Goal: Navigation & Orientation: Find specific page/section

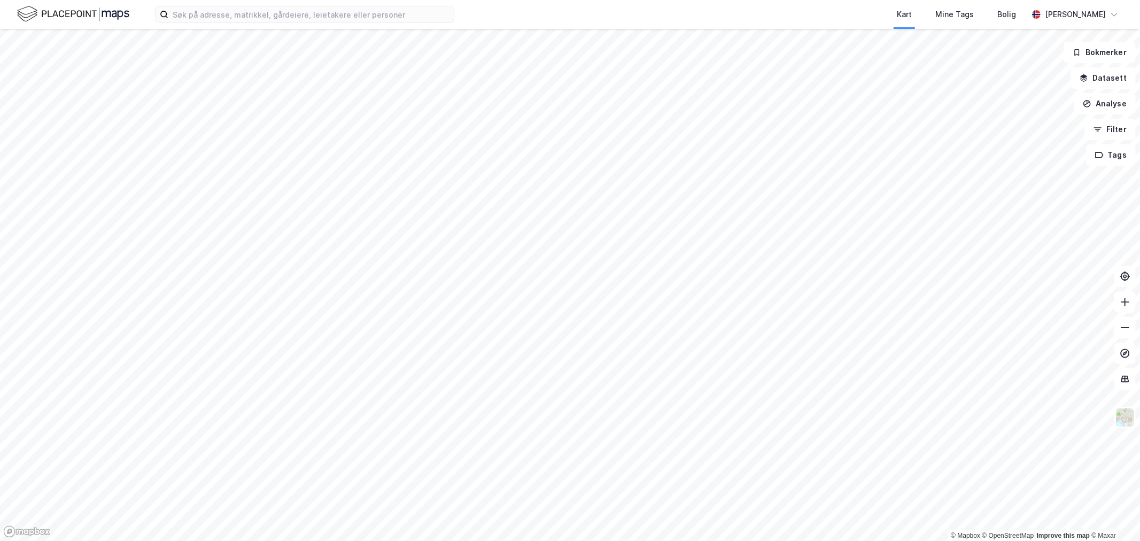
click at [1097, 47] on div at bounding box center [570, 270] width 1140 height 541
click at [1096, 49] on button "Bokmerker" at bounding box center [1100, 52] width 72 height 21
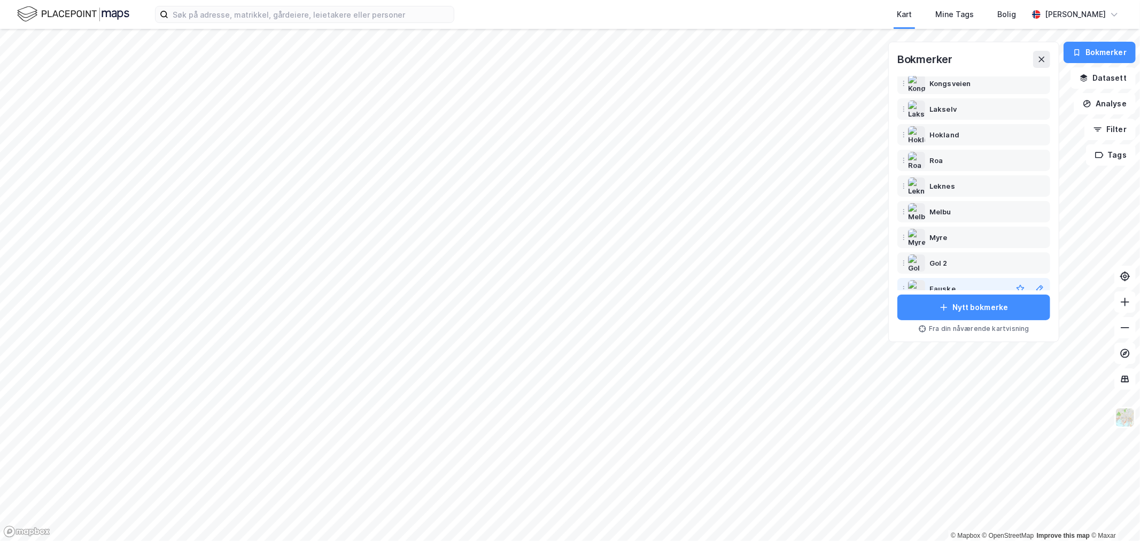
scroll to position [119, 0]
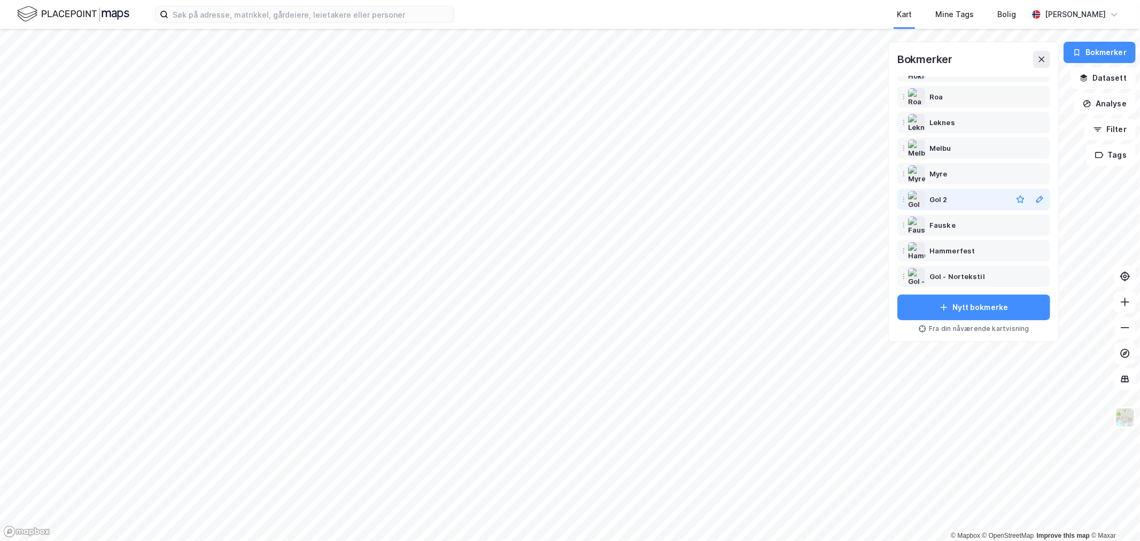
click at [924, 197] on img at bounding box center [916, 199] width 17 height 17
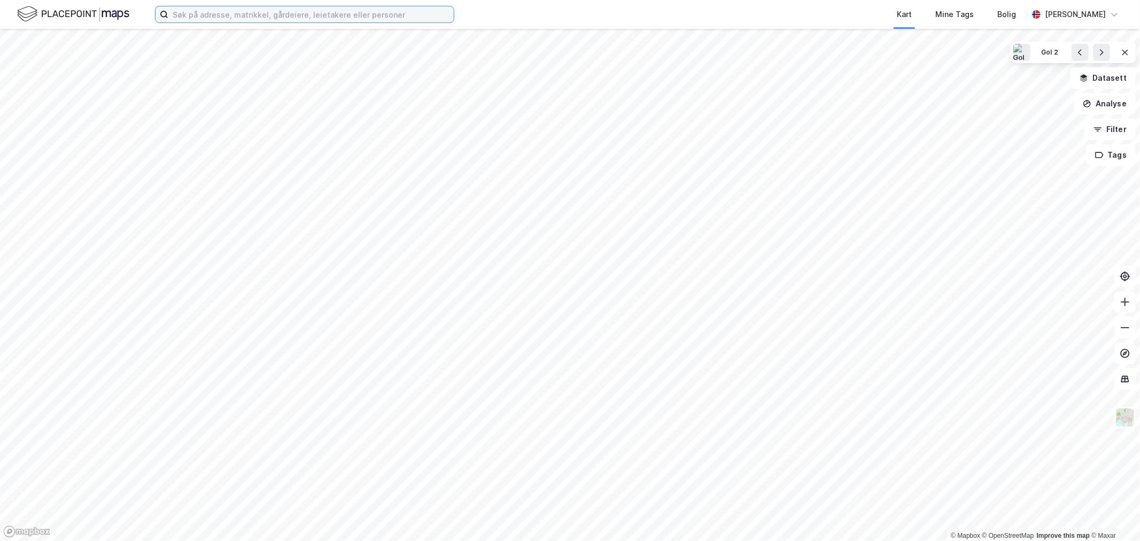
click at [239, 21] on input at bounding box center [310, 14] width 285 height 16
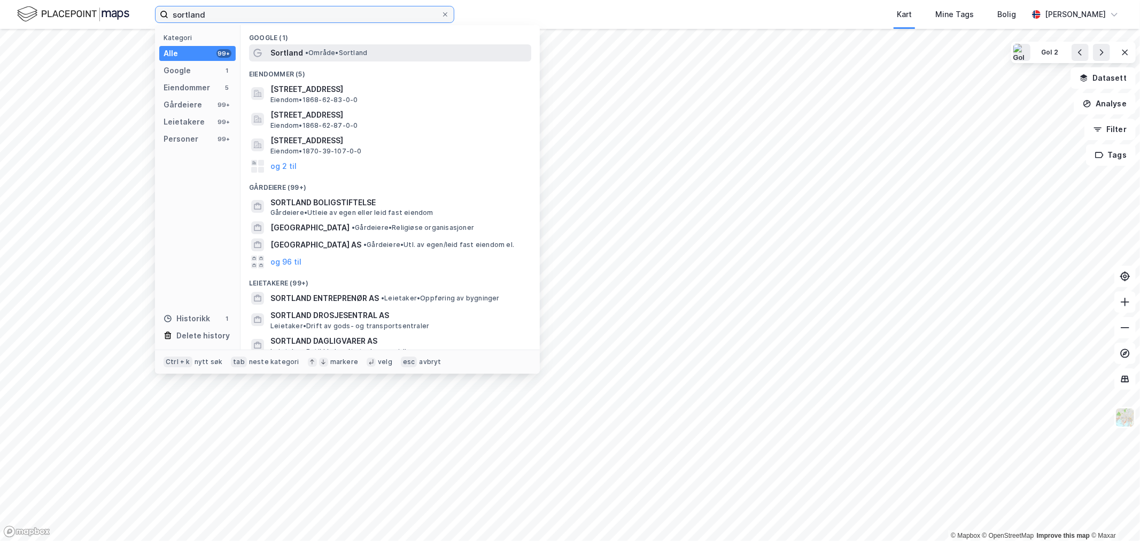
type input "sortland"
click at [326, 55] on span "• Område • [GEOGRAPHIC_DATA]" at bounding box center [336, 53] width 62 height 9
